Goal: Information Seeking & Learning: Compare options

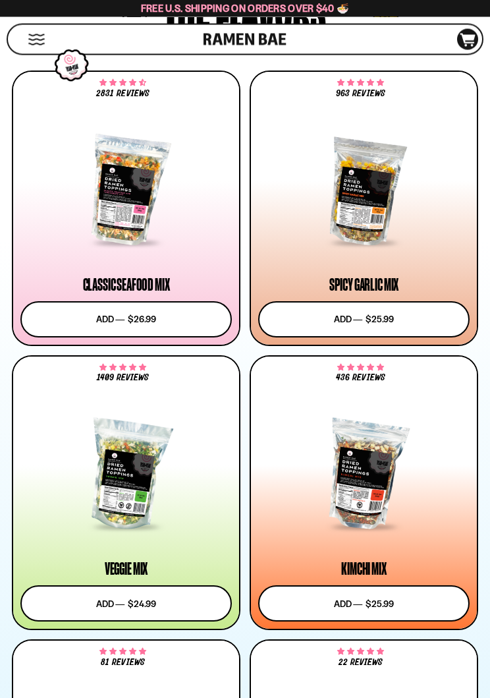
scroll to position [804, 0]
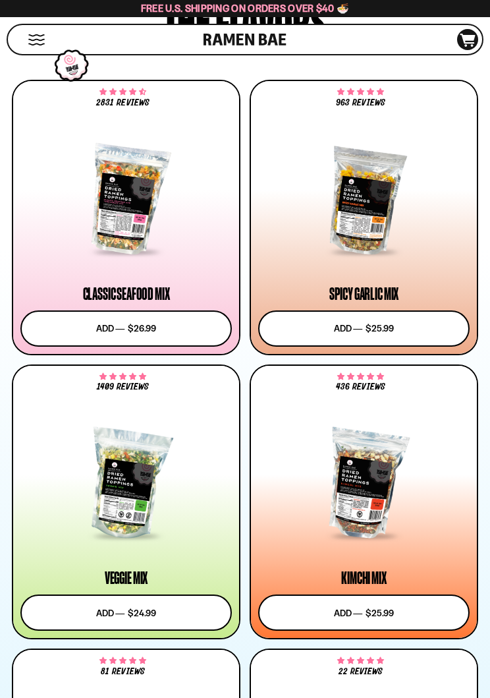
click at [36, 43] on button "Mobile Menu Trigger" at bounding box center [37, 39] width 18 height 11
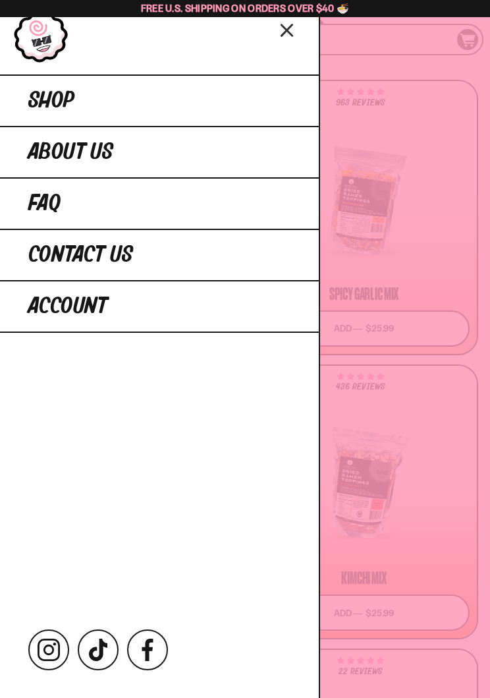
click at [234, 101] on link "Shop" at bounding box center [159, 99] width 319 height 51
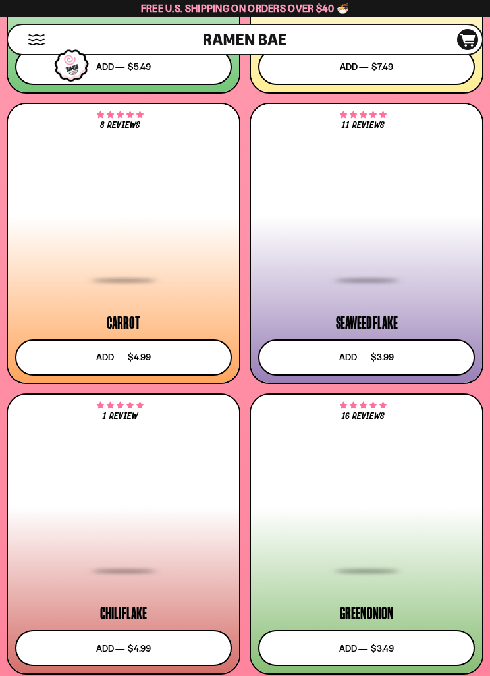
scroll to position [3553, 0]
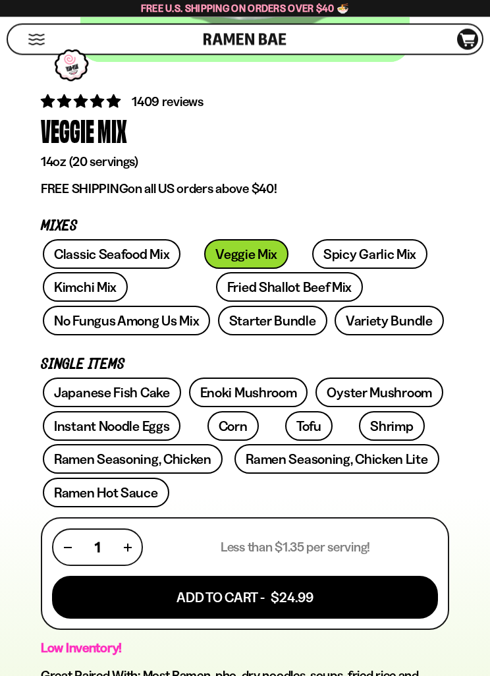
scroll to position [384, 0]
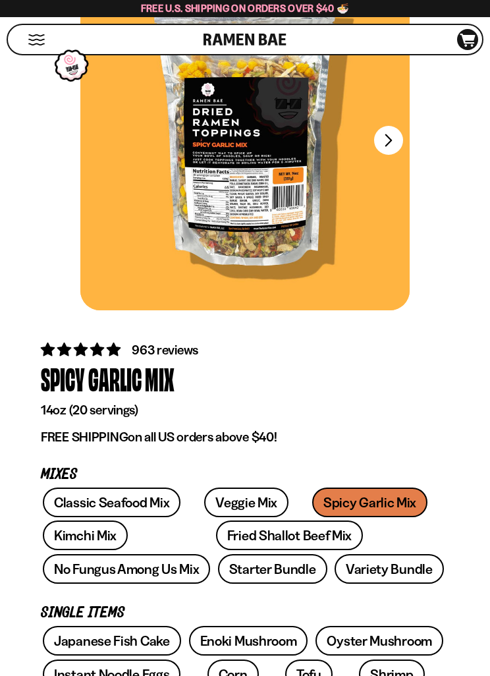
scroll to position [138, 0]
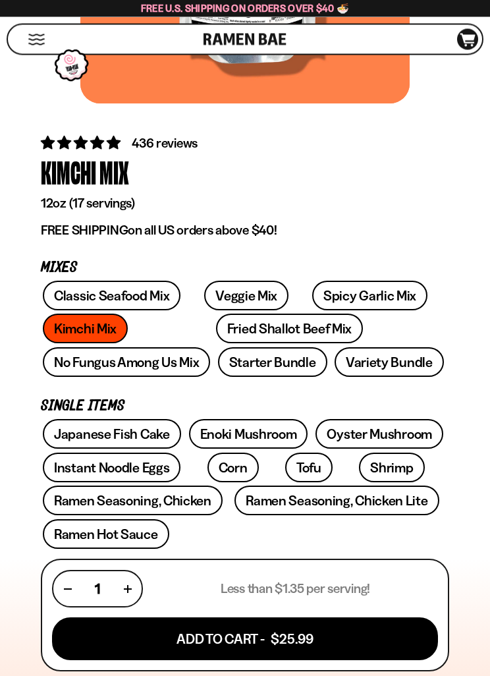
scroll to position [343, 0]
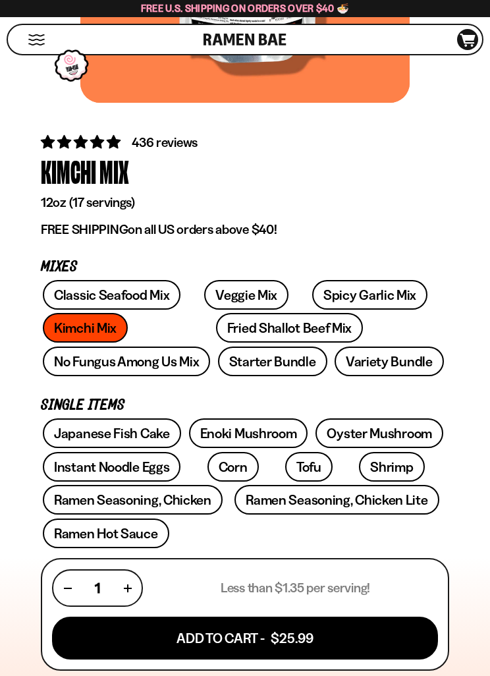
click at [107, 323] on div "Classic Seafood Mix Veggie Mix Spicy Garlic Mix Kimchi Mix Fried Shallot Beef M…" at bounding box center [245, 330] width 408 height 100
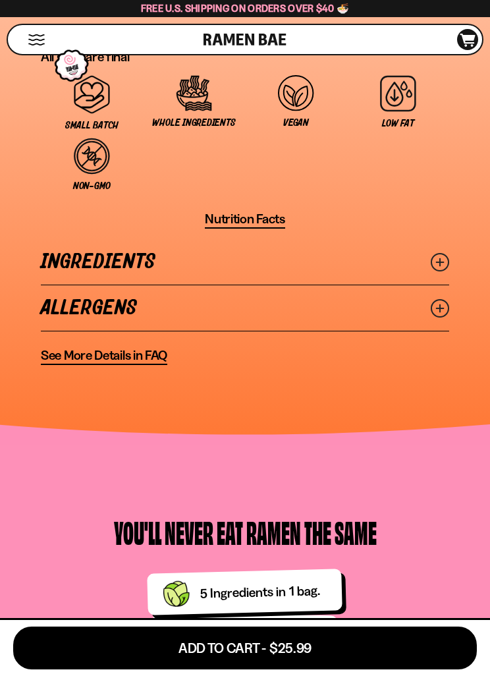
scroll to position [1353, 0]
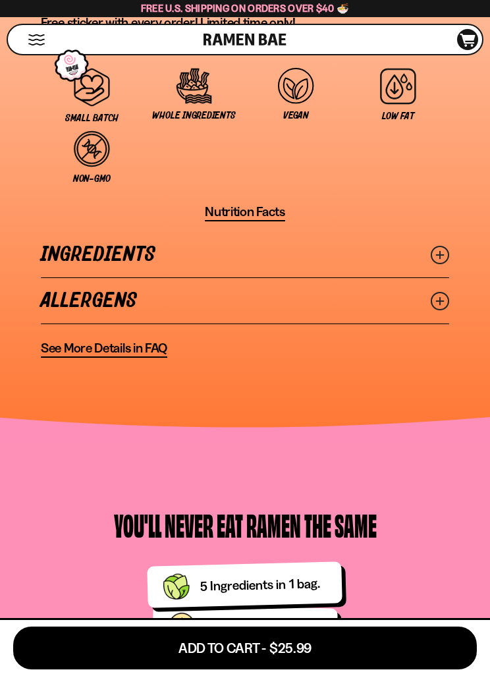
click at [335, 252] on link "Ingredients" at bounding box center [245, 254] width 408 height 45
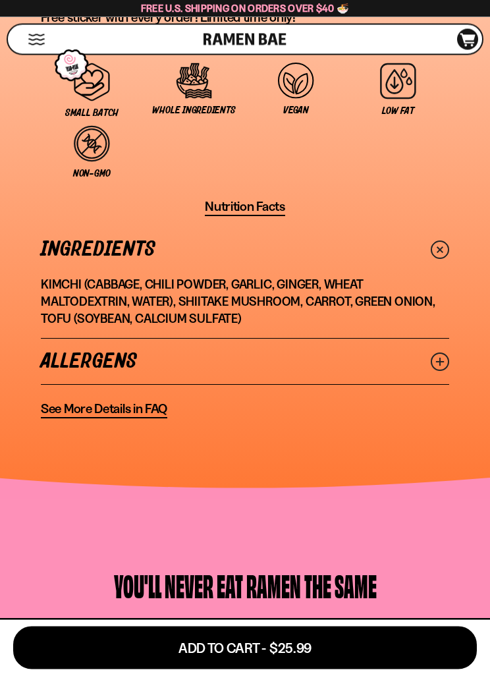
scroll to position [1358, 0]
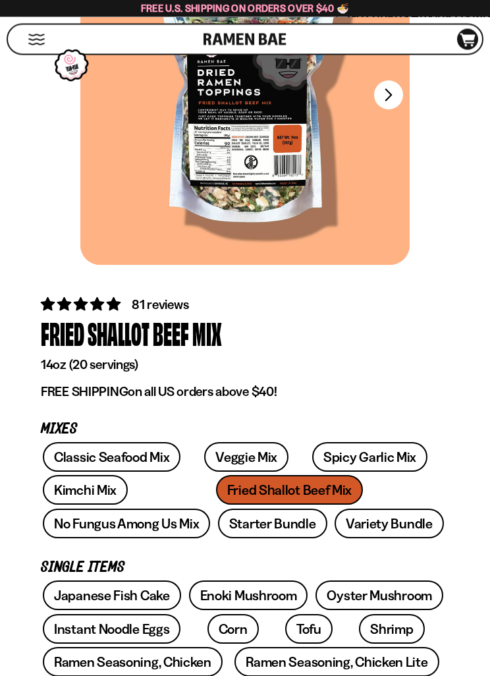
scroll to position [188, 0]
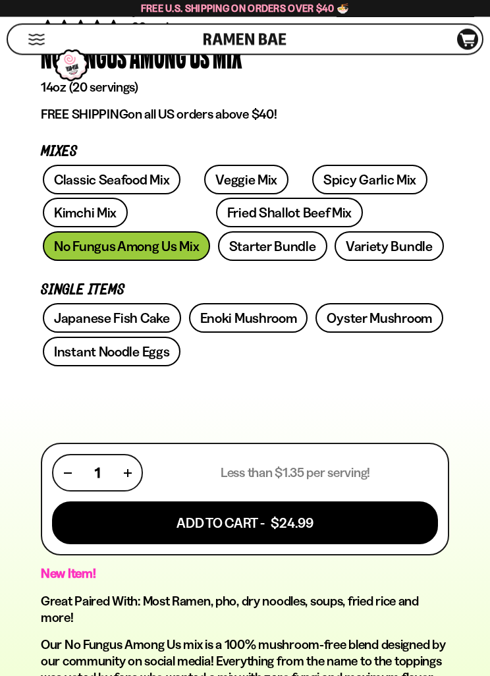
scroll to position [459, 0]
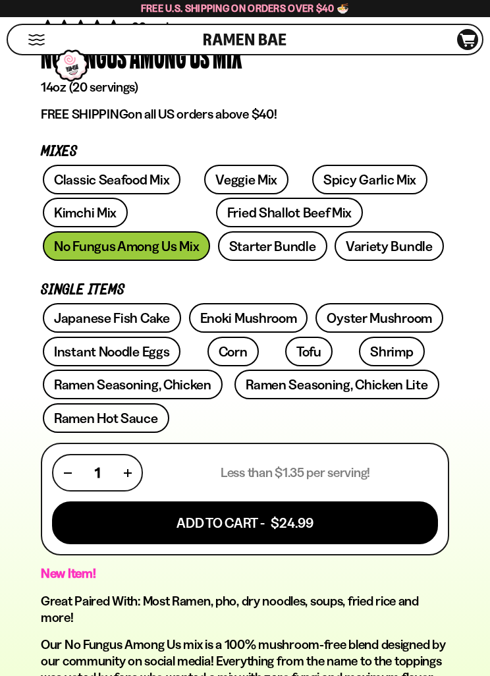
click at [152, 182] on link "Classic Seafood Mix" at bounding box center [112, 180] width 138 height 30
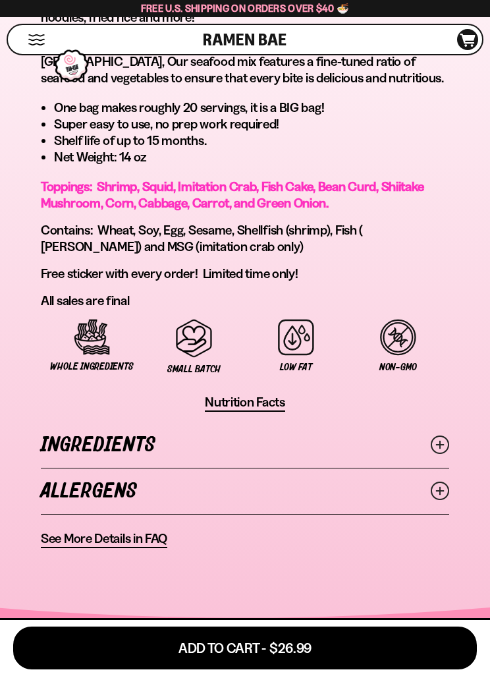
scroll to position [1033, 0]
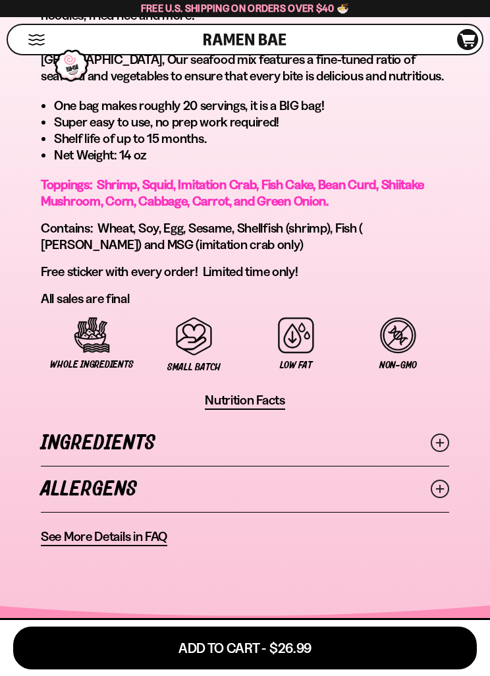
click at [271, 453] on link "Ingredients" at bounding box center [245, 442] width 408 height 45
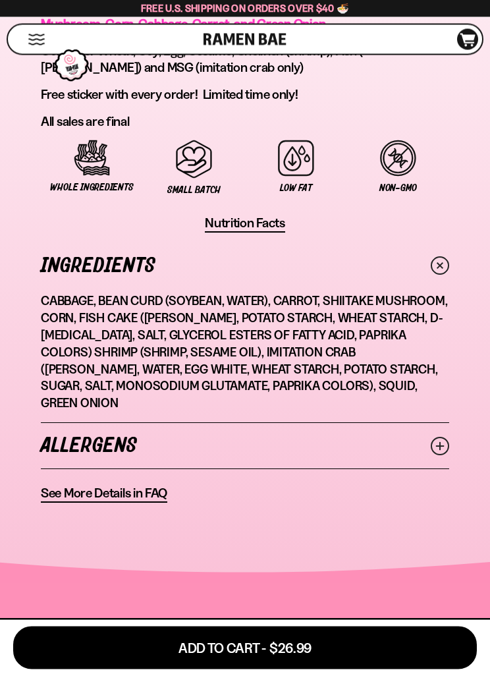
scroll to position [1200, 0]
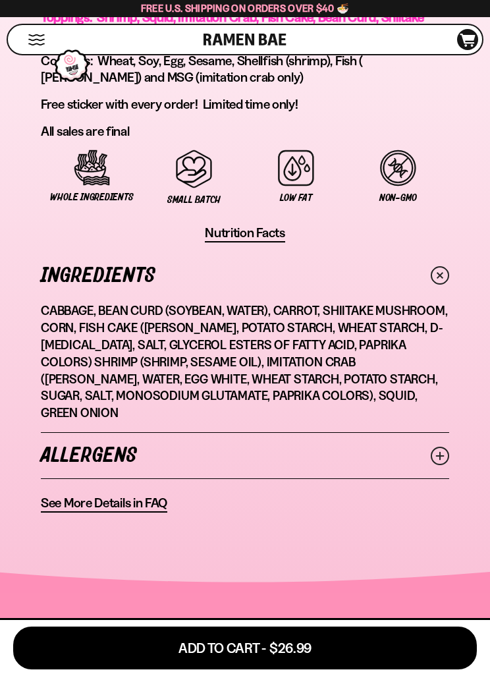
click at [349, 275] on link "Ingredients" at bounding box center [245, 275] width 408 height 45
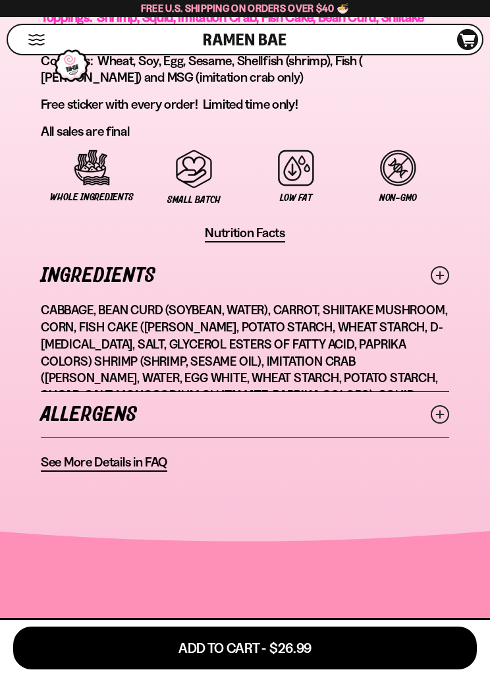
click at [268, 235] on span "Nutrition Facts" at bounding box center [245, 233] width 80 height 16
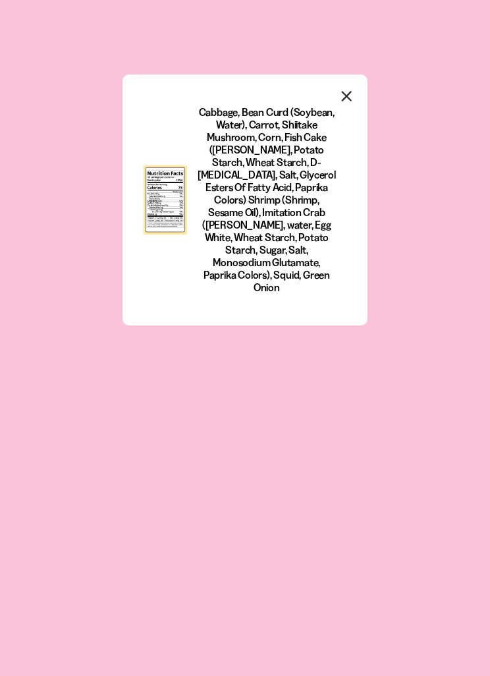
click at [349, 99] on icon "Close modal" at bounding box center [347, 96] width 9 height 9
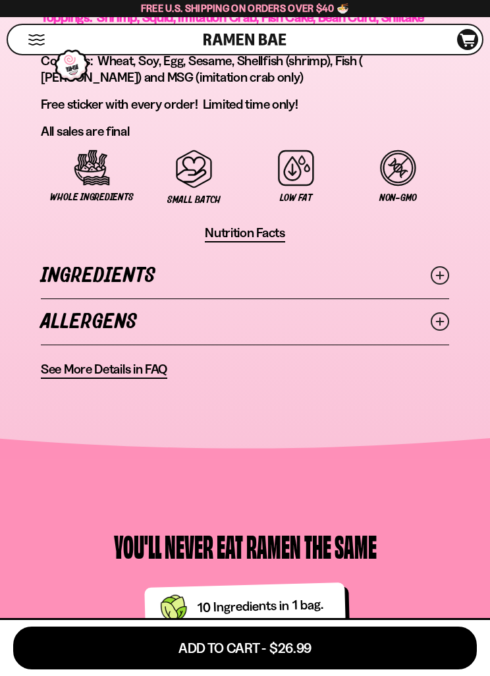
click at [260, 228] on span "Nutrition Facts" at bounding box center [245, 233] width 80 height 16
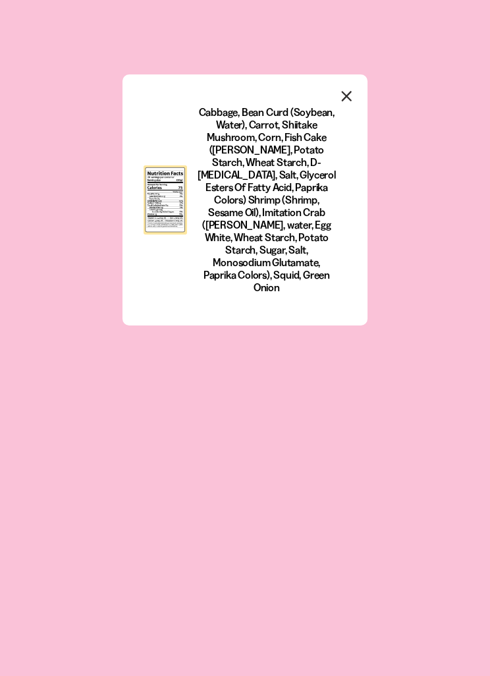
click at [339, 94] on icon "Close modal" at bounding box center [347, 96] width 20 height 20
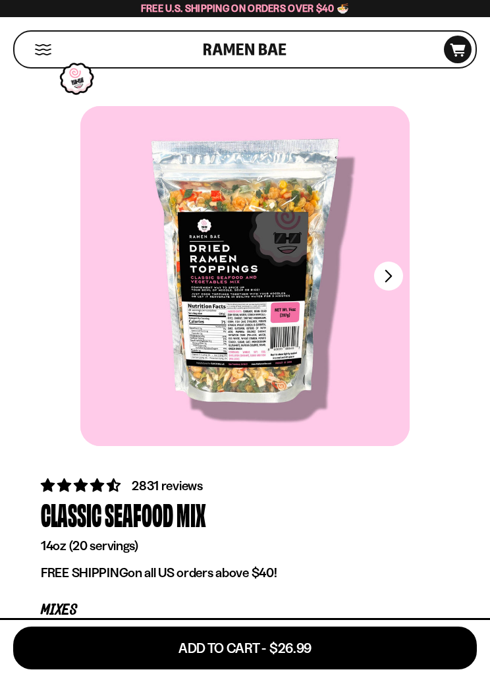
click at [383, 287] on button "FADCB6FD-DFAB-4417-9F21-029242090B77" at bounding box center [388, 276] width 29 height 29
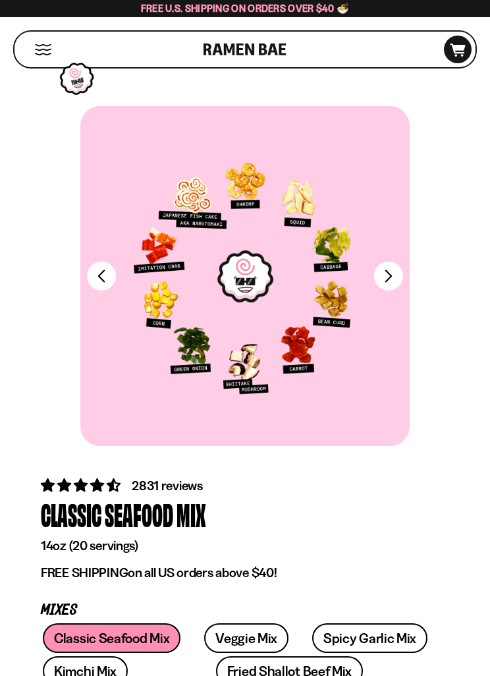
click at [389, 270] on button "FADCB6FD-DFAB-4417-9F21-029242090B77" at bounding box center [388, 276] width 29 height 29
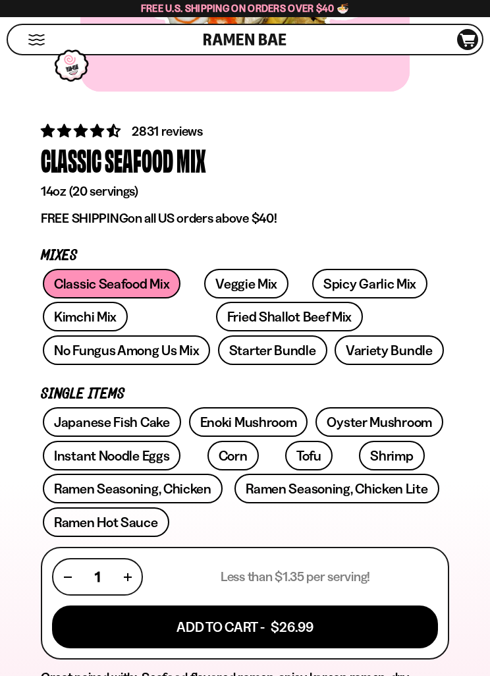
scroll to position [320, 0]
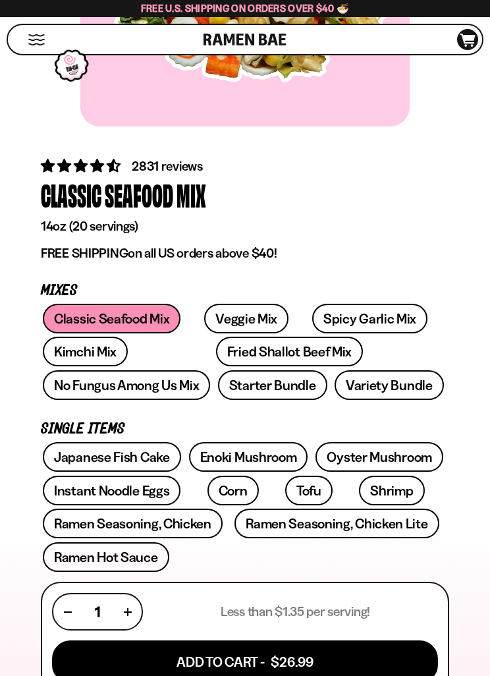
click at [90, 346] on link "Kimchi Mix" at bounding box center [85, 352] width 85 height 30
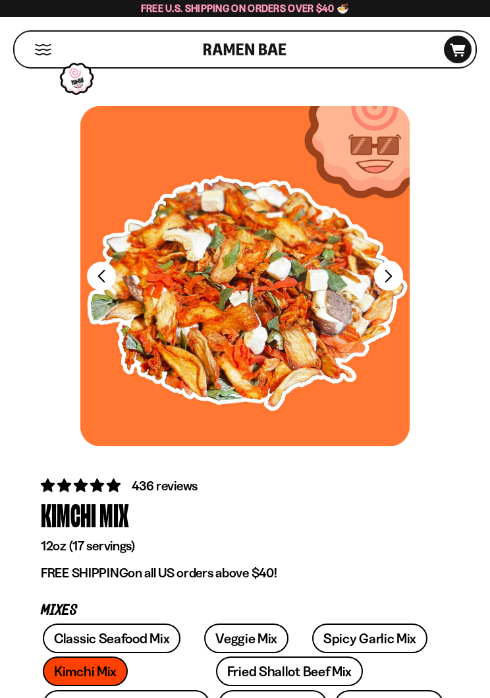
click at [377, 283] on button "FADCB6FD-DFAB-4417-9F21-029242090B77" at bounding box center [388, 276] width 29 height 29
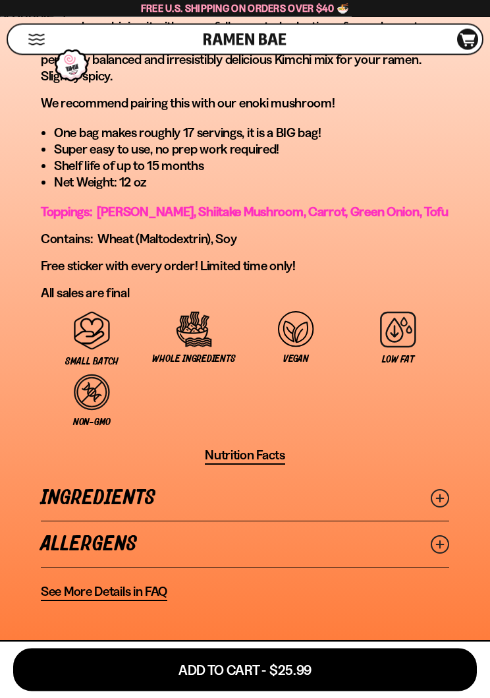
scroll to position [1108, 0]
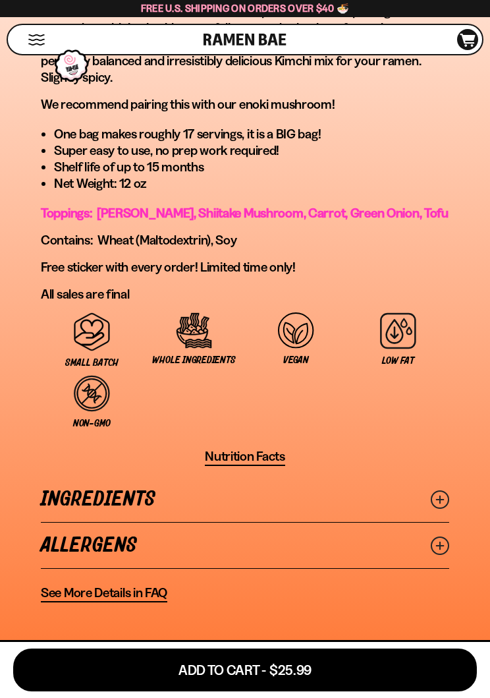
click at [262, 451] on span "Nutrition Facts" at bounding box center [245, 456] width 80 height 16
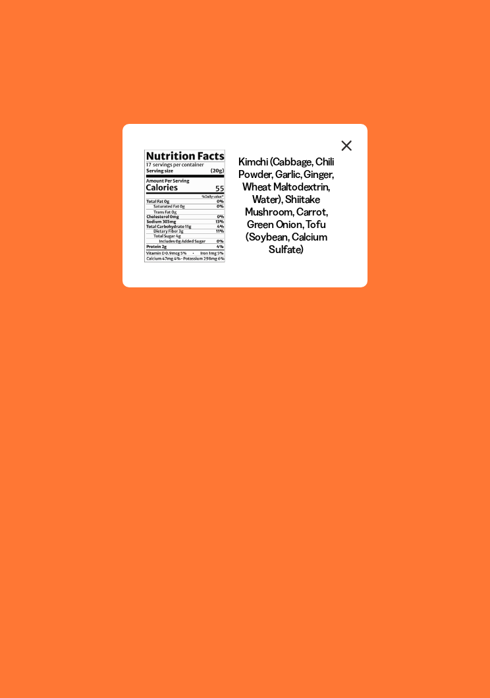
click at [350, 155] on icon "Close modal" at bounding box center [347, 146] width 20 height 20
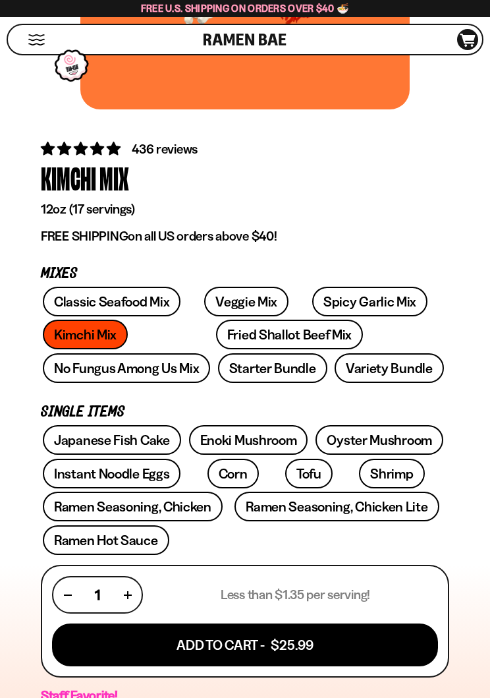
scroll to position [332, 0]
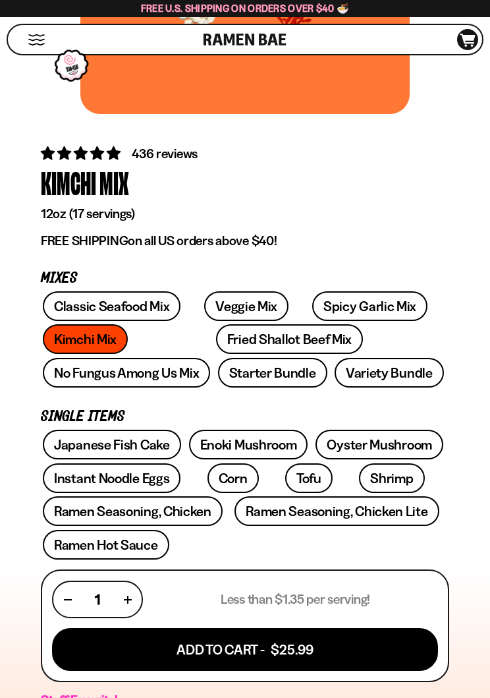
click at [218, 376] on link "Starter Bundle" at bounding box center [272, 373] width 109 height 30
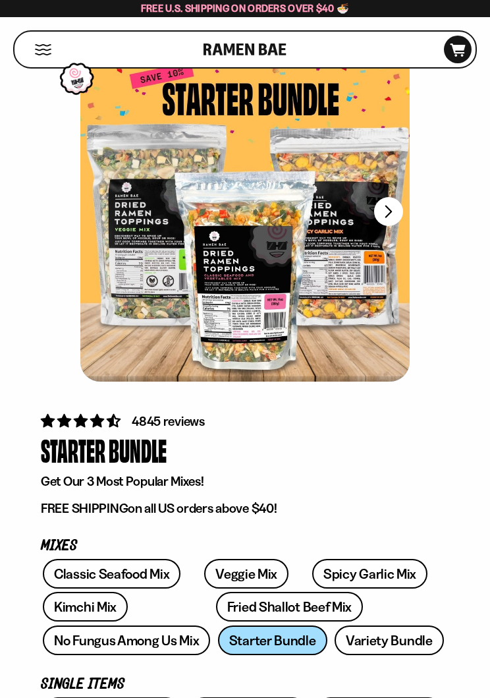
scroll to position [61, 0]
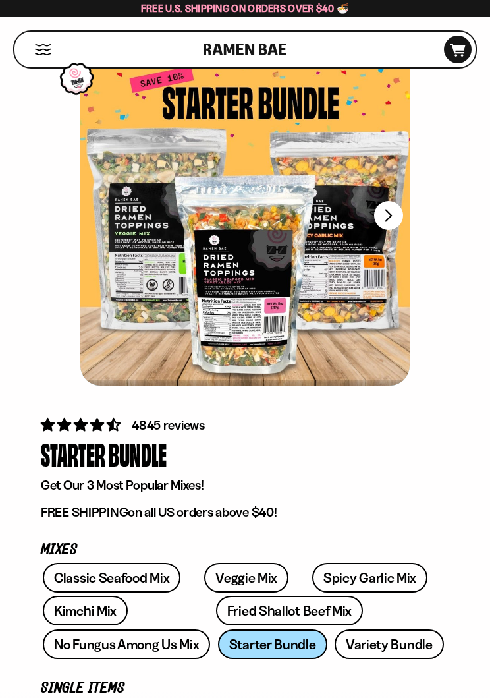
click at [394, 237] on div at bounding box center [244, 215] width 329 height 340
click at [393, 236] on div at bounding box center [244, 215] width 329 height 340
click at [395, 219] on button "FADCB6FD-DFAB-4417-9F21-029242090B77" at bounding box center [388, 215] width 29 height 29
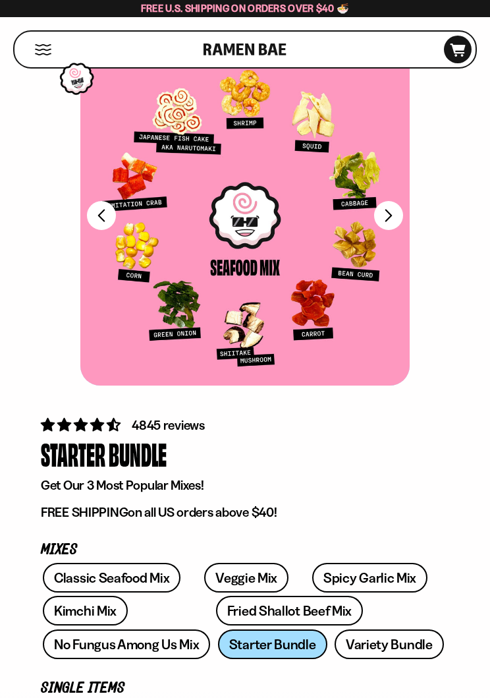
click at [387, 215] on button "FADCB6FD-DFAB-4417-9F21-029242090B77" at bounding box center [388, 215] width 29 height 29
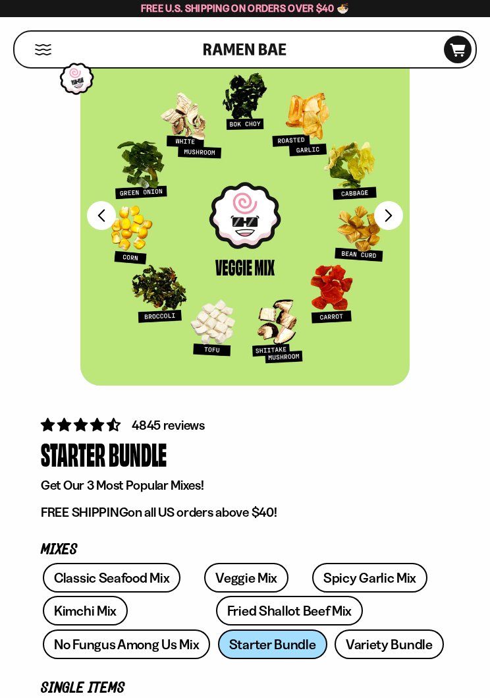
click at [401, 218] on button "FADCB6FD-DFAB-4417-9F21-029242090B77" at bounding box center [388, 215] width 29 height 29
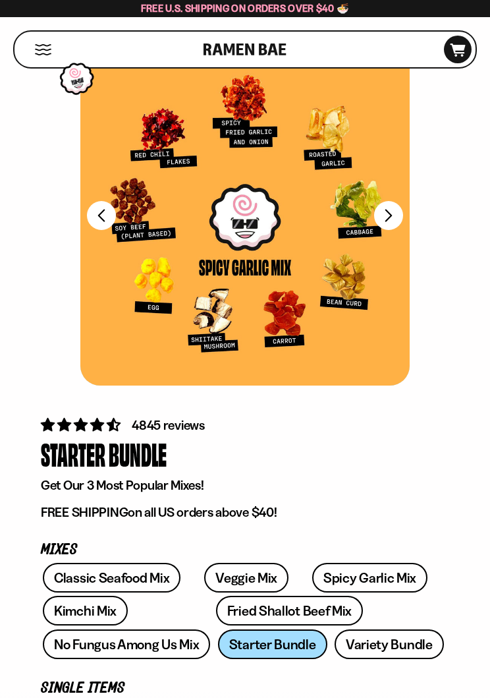
click at [99, 226] on button "FADCB6FD-DFAB-4417-9F21-029242090B77" at bounding box center [101, 215] width 29 height 29
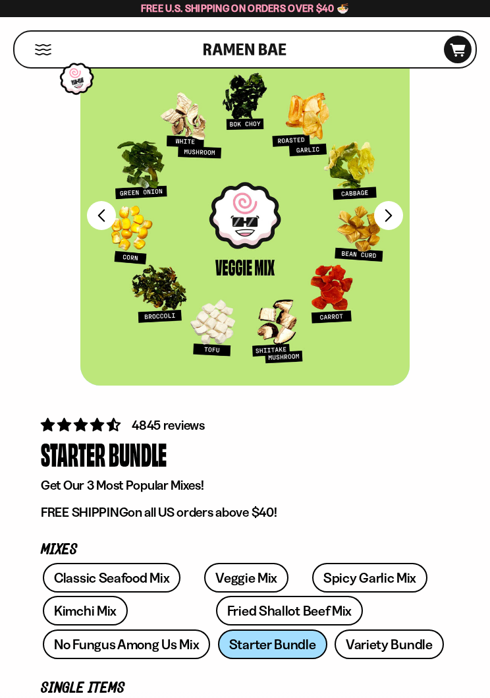
click at [396, 223] on button "FADCB6FD-DFAB-4417-9F21-029242090B77" at bounding box center [388, 215] width 29 height 29
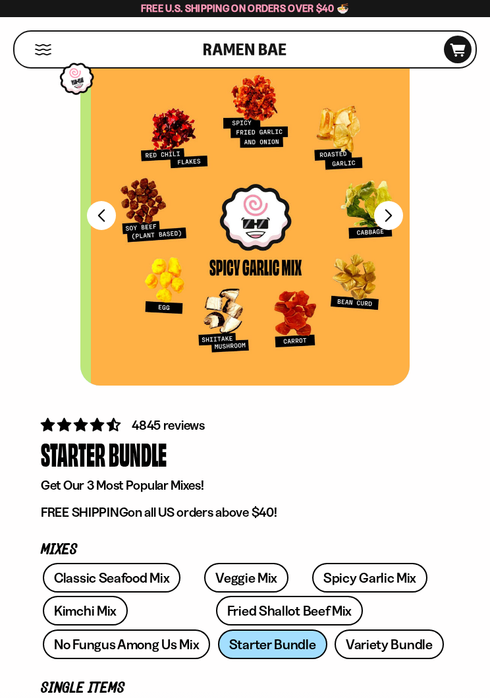
click at [396, 227] on button "FADCB6FD-DFAB-4417-9F21-029242090B77" at bounding box center [388, 215] width 29 height 29
